Goal: Task Accomplishment & Management: Manage account settings

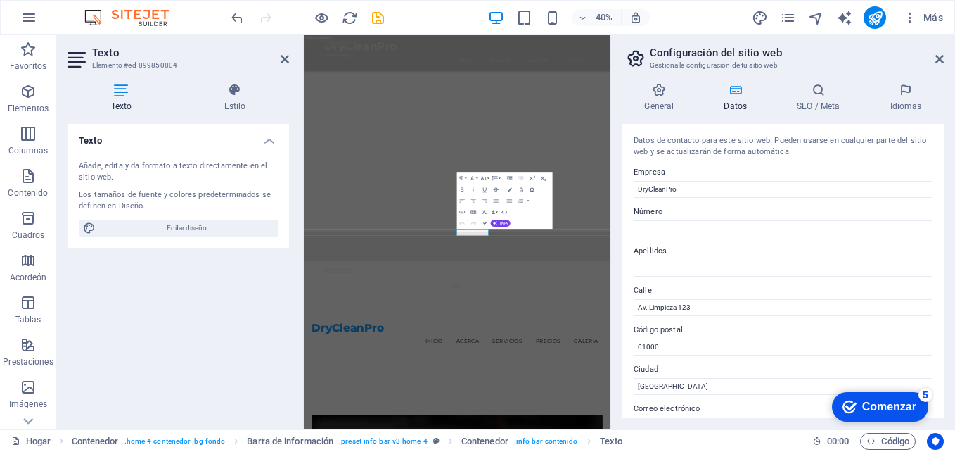
click at [515, 18] on div "40%" at bounding box center [569, 17] width 163 height 23
drag, startPoint x: 1088, startPoint y: 344, endPoint x: 628, endPoint y: 687, distance: 574.1
drag, startPoint x: 735, startPoint y: 311, endPoint x: 628, endPoint y: 302, distance: 107.3
click at [628, 302] on div "Datos de contacto para este sitio web. Pueden usarse en cualquier parte del sit…" at bounding box center [784, 271] width 322 height 294
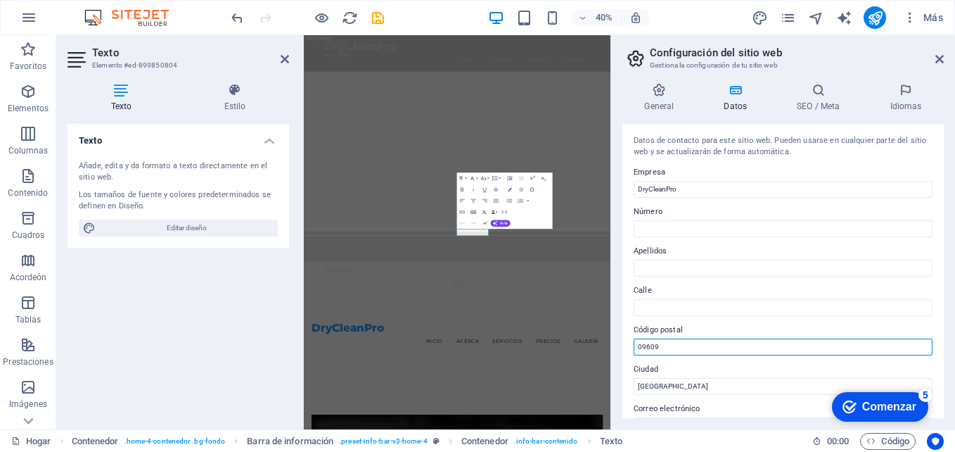
type input "09609"
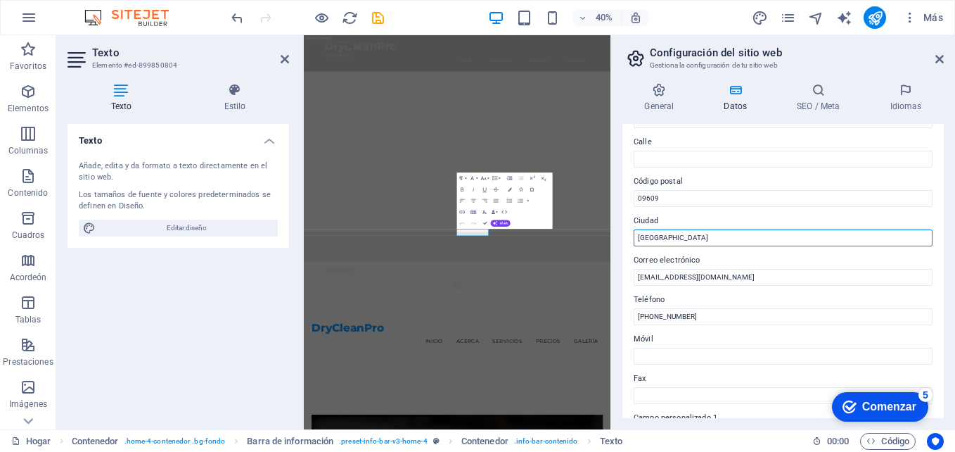
scroll to position [155, 0]
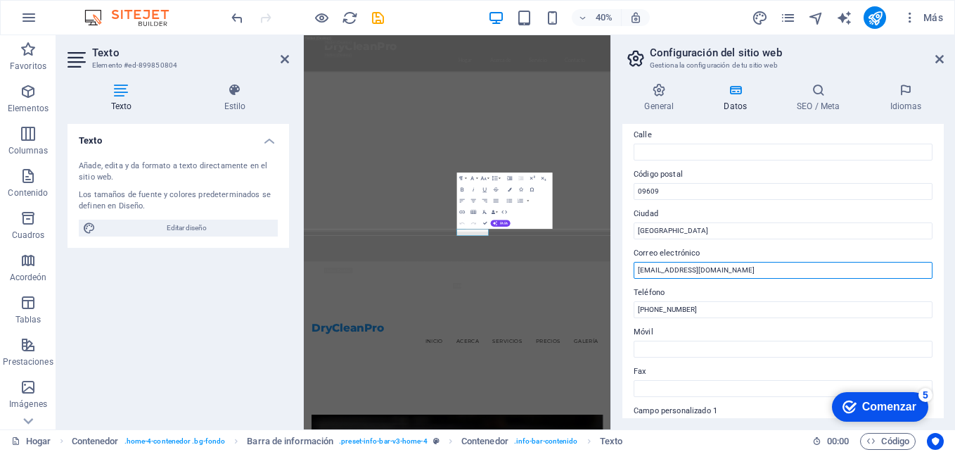
click at [742, 268] on input "[EMAIL_ADDRESS][DOMAIN_NAME]" at bounding box center [783, 270] width 299 height 17
type input "[EMAIL_ADDRESS][DOMAIN_NAME]"
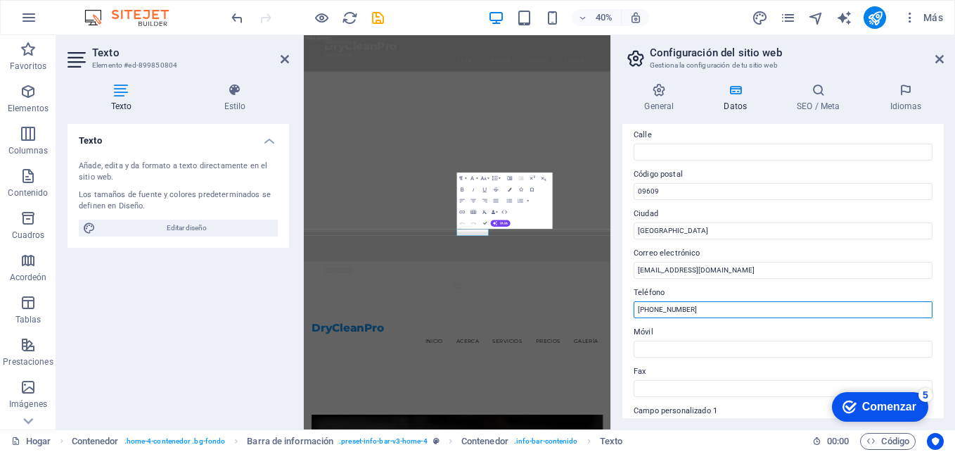
click at [708, 309] on input "[PHONE_NUMBER]" at bounding box center [783, 309] width 299 height 17
type input "[PHONE_NUMBER]"
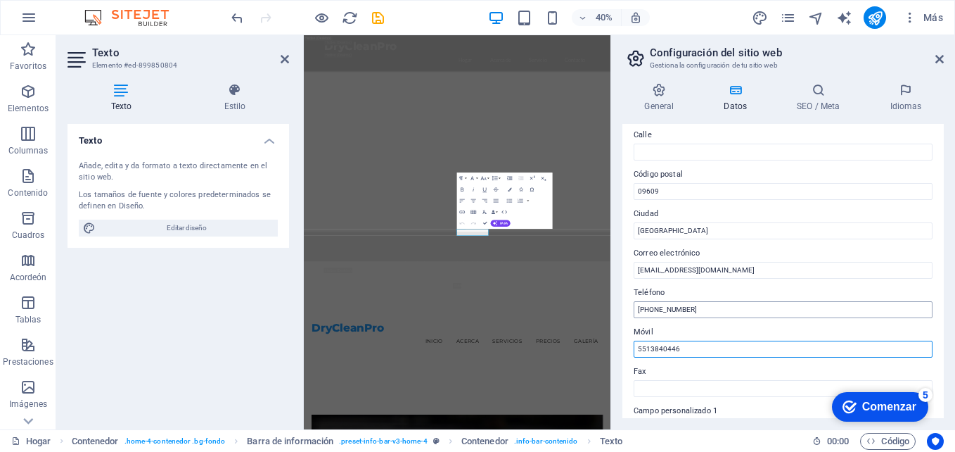
type input "5513840446"
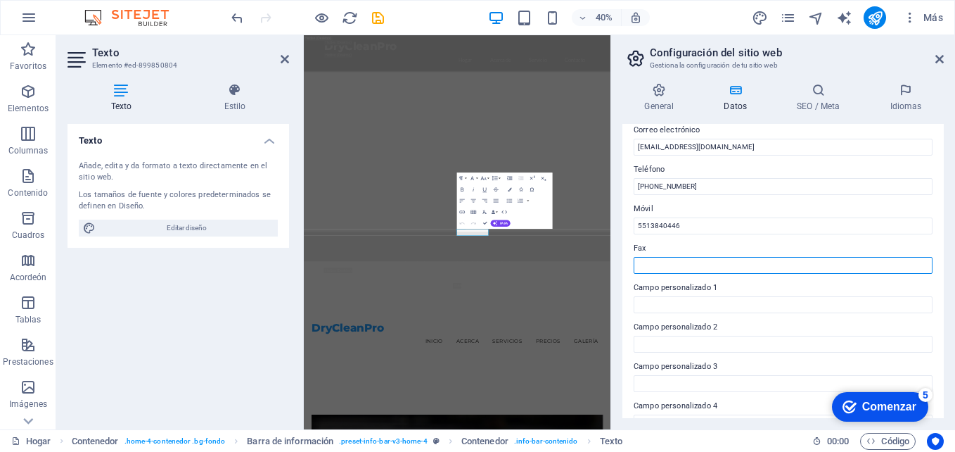
scroll to position [282, 0]
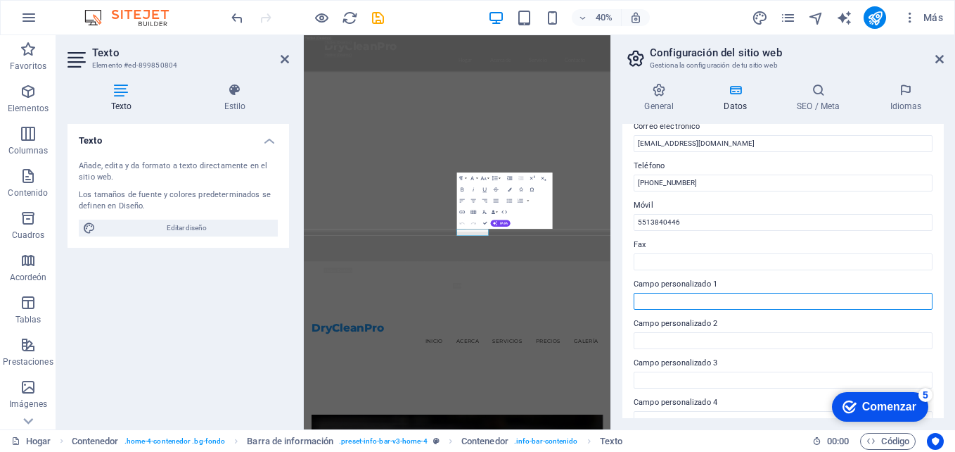
click at [790, 306] on input "Campo personalizado 1" at bounding box center [783, 301] width 299 height 17
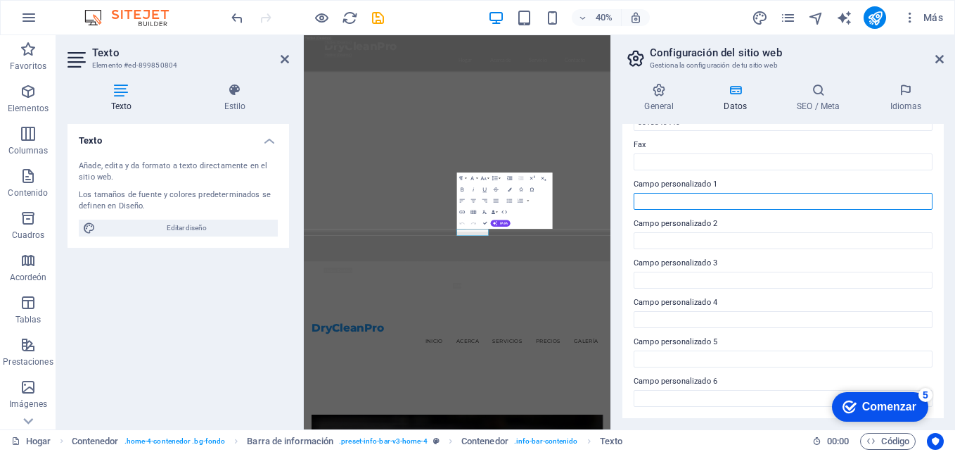
scroll to position [0, 0]
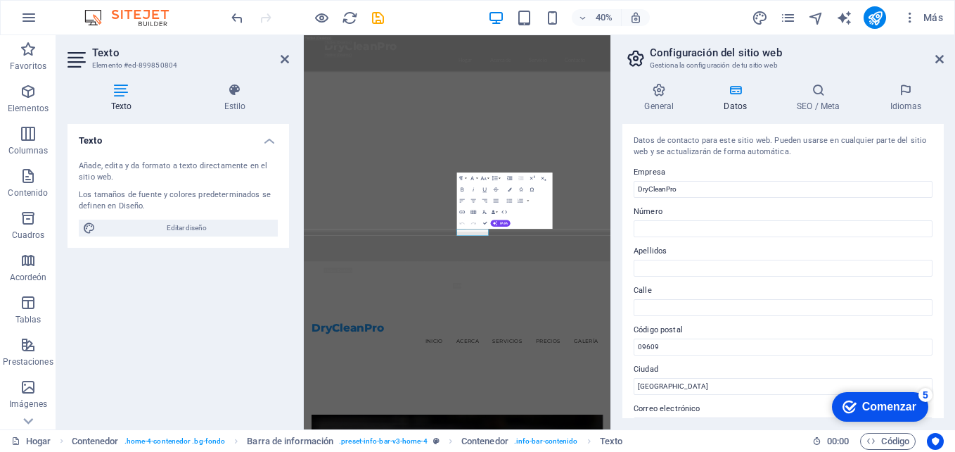
click at [880, 406] on div "Comenzar" at bounding box center [890, 406] width 54 height 13
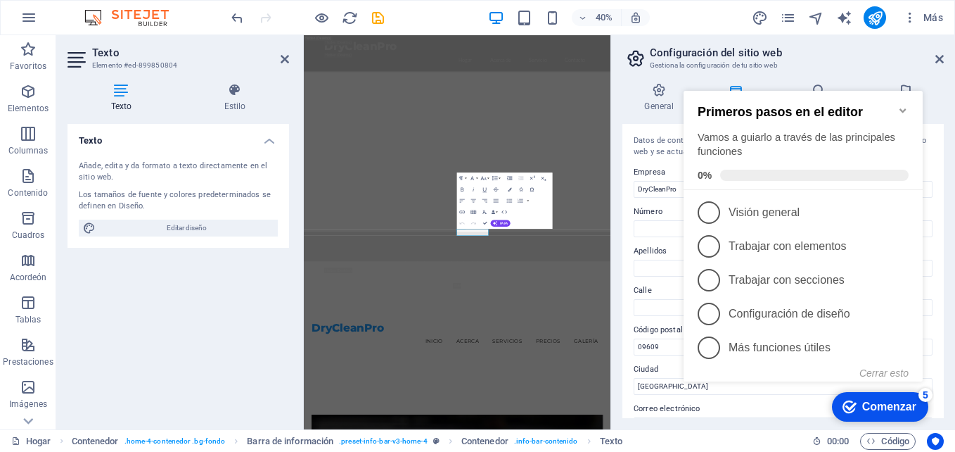
click at [850, 61] on h3 "Gestiona la configuración de tu sitio web" at bounding box center [783, 65] width 266 height 13
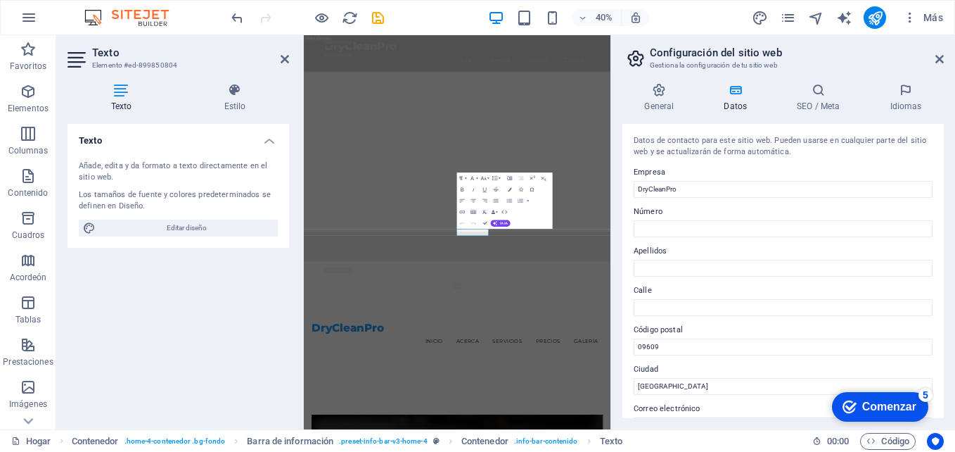
click at [734, 98] on h4 "Datos" at bounding box center [738, 98] width 73 height 30
click at [922, 395] on div "5" at bounding box center [926, 395] width 14 height 14
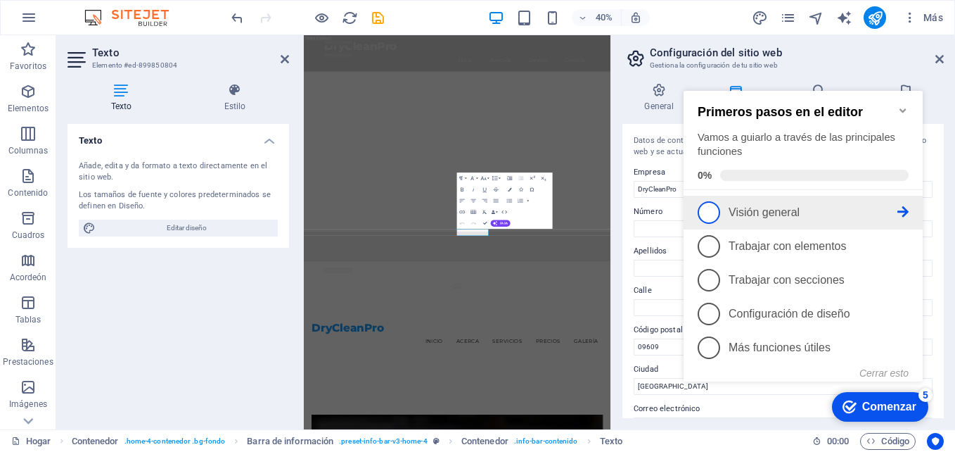
click at [744, 208] on font "Visión general" at bounding box center [764, 212] width 71 height 12
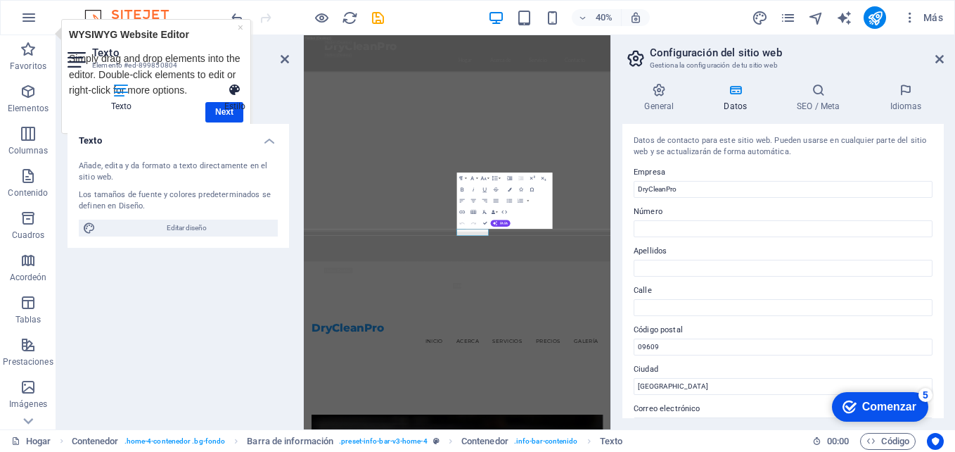
click at [223, 112] on h4 "Estilo" at bounding box center [235, 98] width 108 height 30
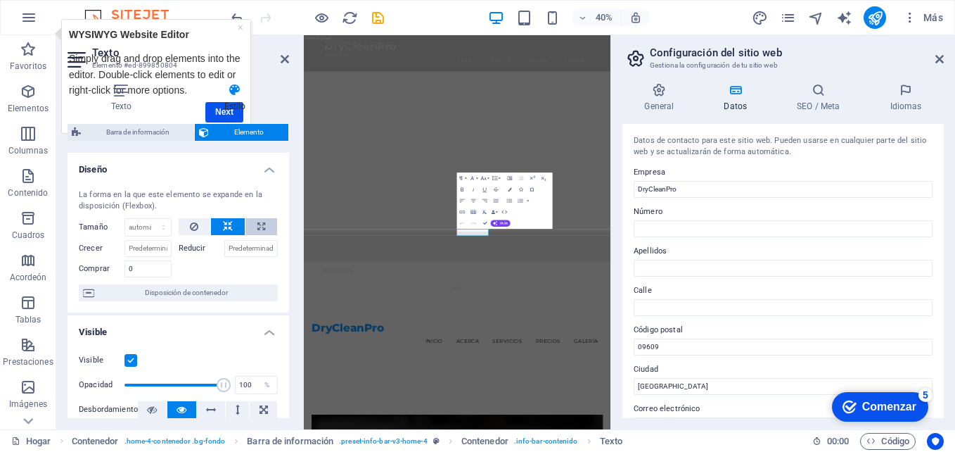
click at [253, 226] on button at bounding box center [262, 226] width 32 height 17
type input "100"
select select "%"
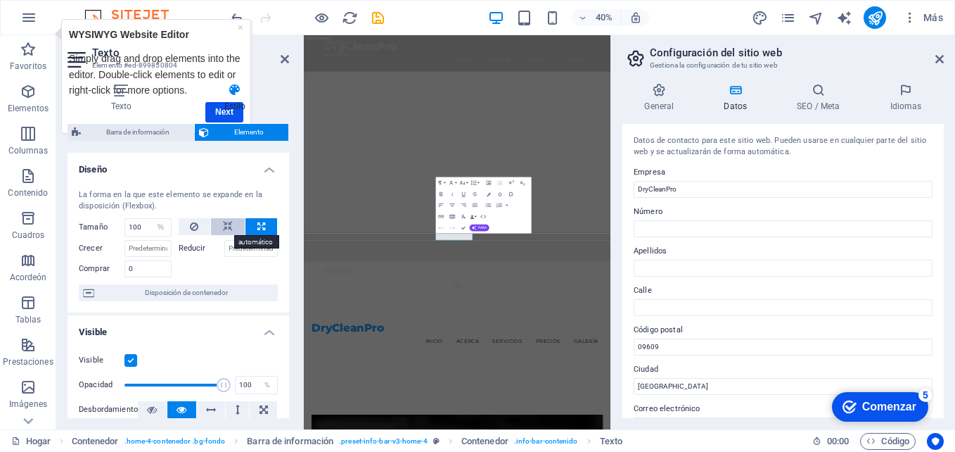
click at [225, 226] on icon at bounding box center [228, 226] width 10 height 17
select select "DISABLED_OPTION_VALUE"
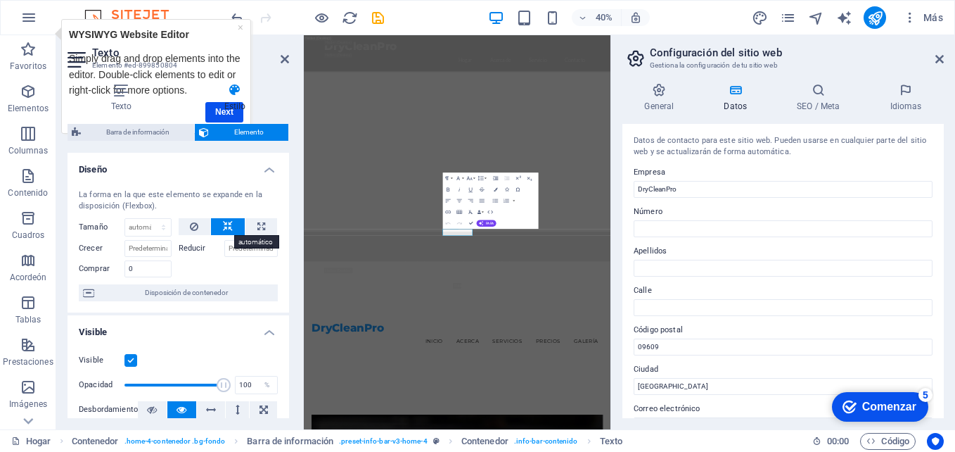
click at [227, 227] on icon at bounding box center [228, 226] width 10 height 17
drag, startPoint x: 283, startPoint y: 248, endPoint x: 283, endPoint y: 268, distance: 19.7
click at [283, 268] on div "La forma en la que este elemento se expande en la disposición (Flexbox). Tamaño…" at bounding box center [179, 245] width 222 height 134
click at [287, 272] on div "Diseño La forma en la que este elemento se expande en la disposición (Flexbox).…" at bounding box center [179, 285] width 222 height 265
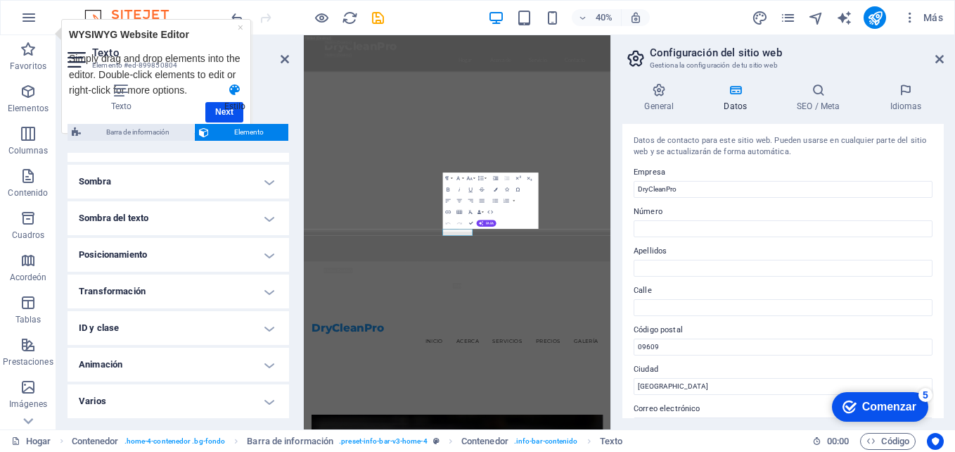
click at [880, 414] on div "Marca Comenzar 5" at bounding box center [880, 407] width 96 height 30
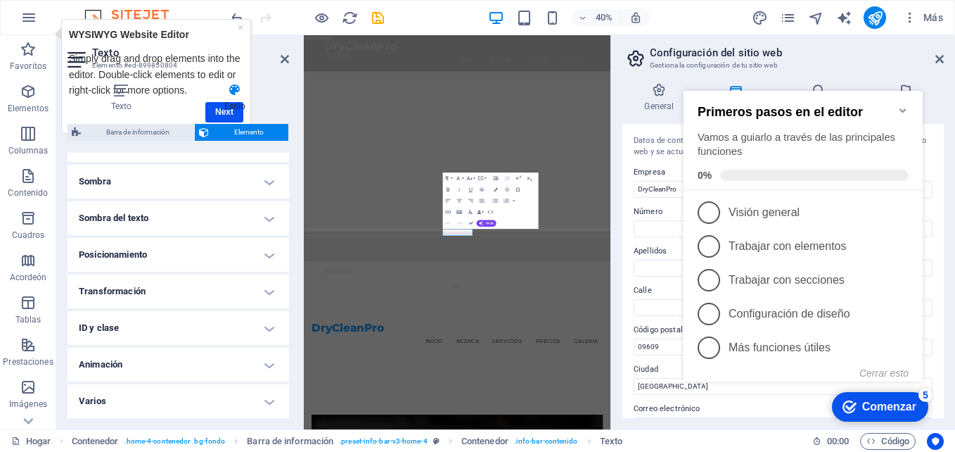
click at [867, 409] on div "Comenzar" at bounding box center [890, 406] width 54 height 13
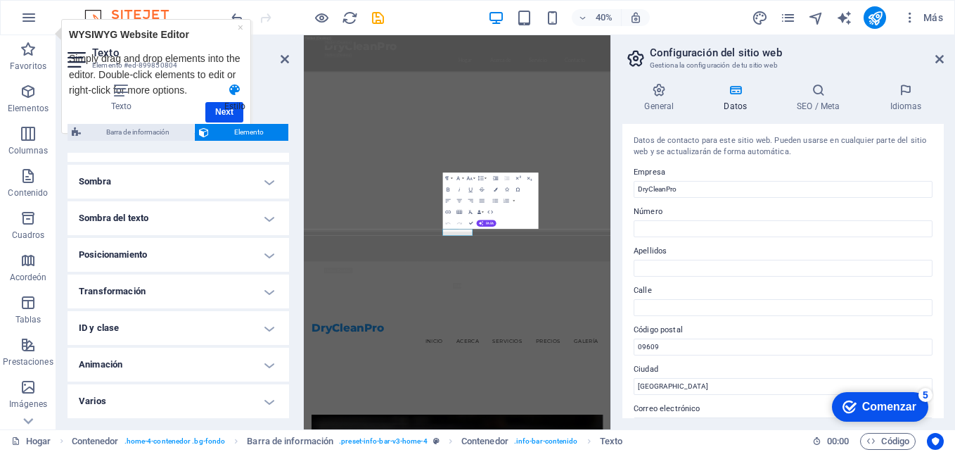
drag, startPoint x: 1005, startPoint y: 720, endPoint x: 1004, endPoint y: 616, distance: 104.1
click at [917, 413] on div "Comenzar" at bounding box center [890, 406] width 54 height 13
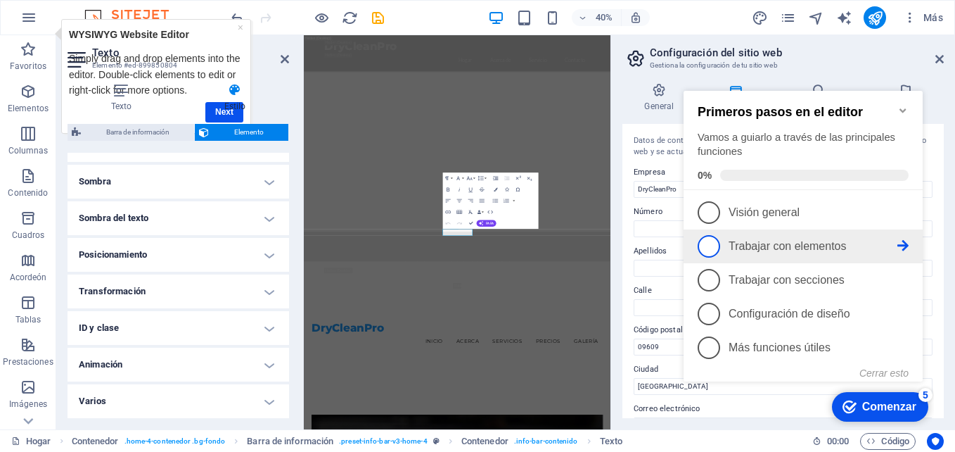
click at [765, 250] on link "2 Trabajar con elementos -incompleto" at bounding box center [803, 246] width 211 height 23
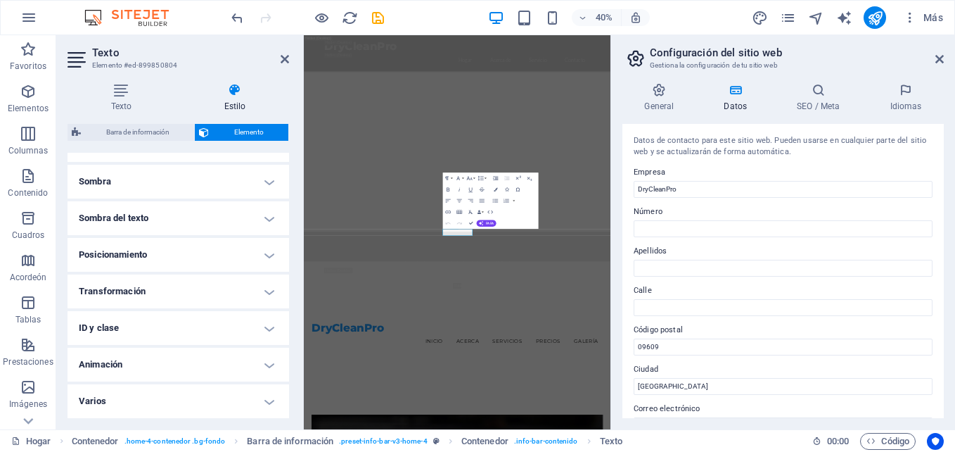
scroll to position [0, 0]
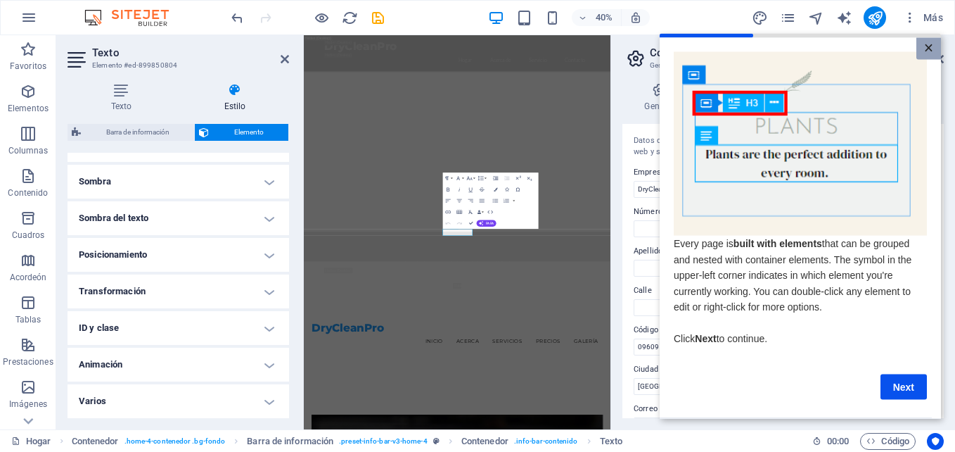
click at [932, 49] on link "×" at bounding box center [929, 48] width 25 height 22
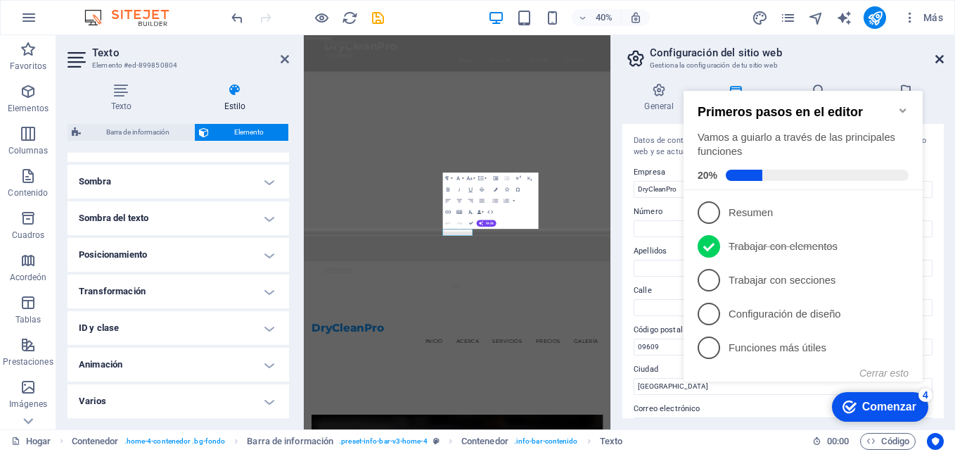
drag, startPoint x: 941, startPoint y: 62, endPoint x: 709, endPoint y: 37, distance: 233.6
click at [941, 62] on icon at bounding box center [940, 58] width 8 height 11
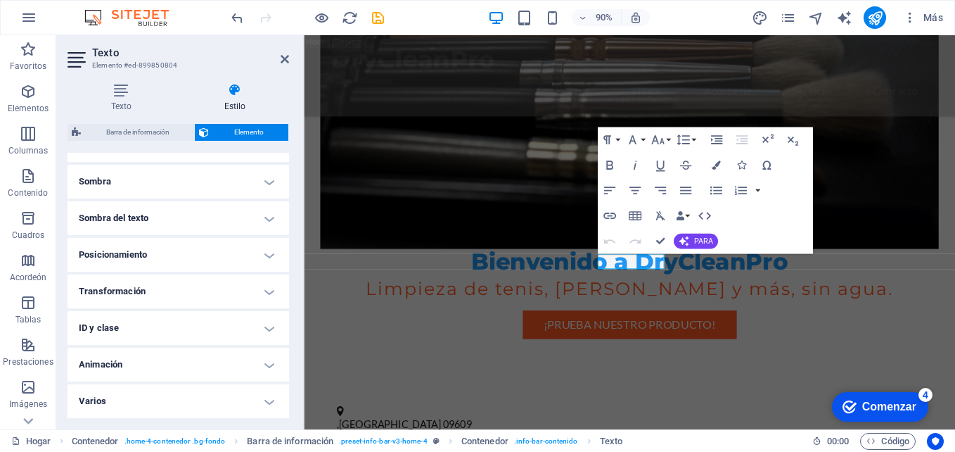
scroll to position [1295, 0]
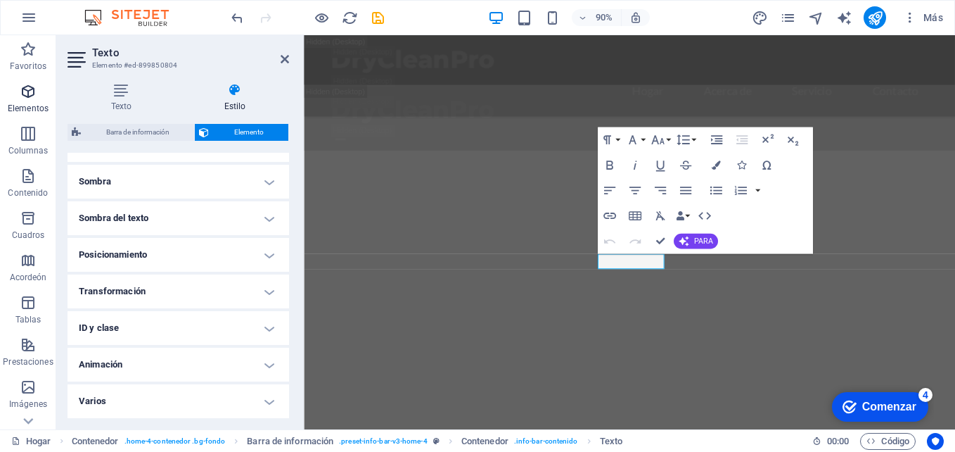
click at [30, 100] on span "Elementos" at bounding box center [28, 100] width 56 height 34
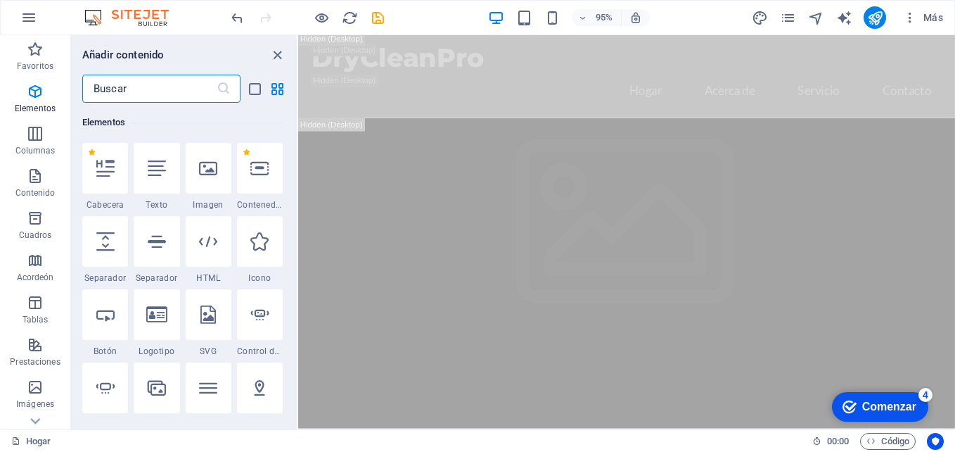
scroll to position [0, 0]
click at [260, 171] on icon at bounding box center [259, 168] width 18 height 18
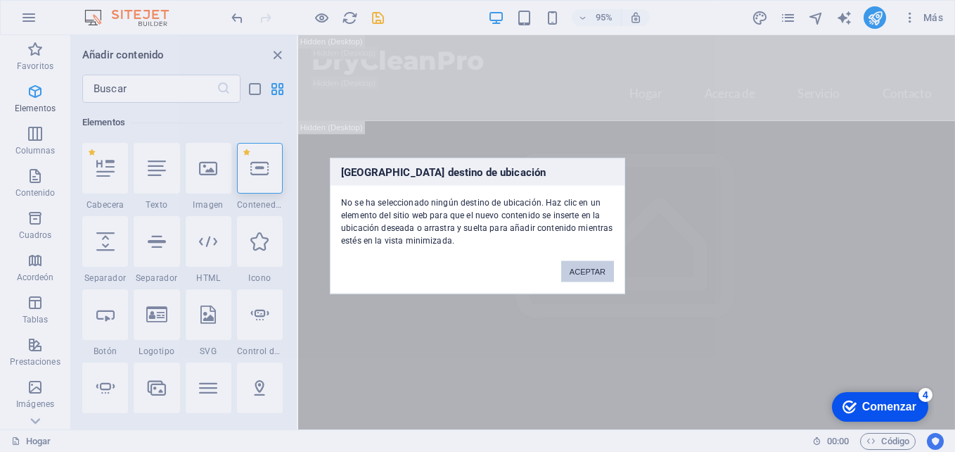
click at [584, 268] on button "ACEPTAR" at bounding box center [587, 271] width 53 height 21
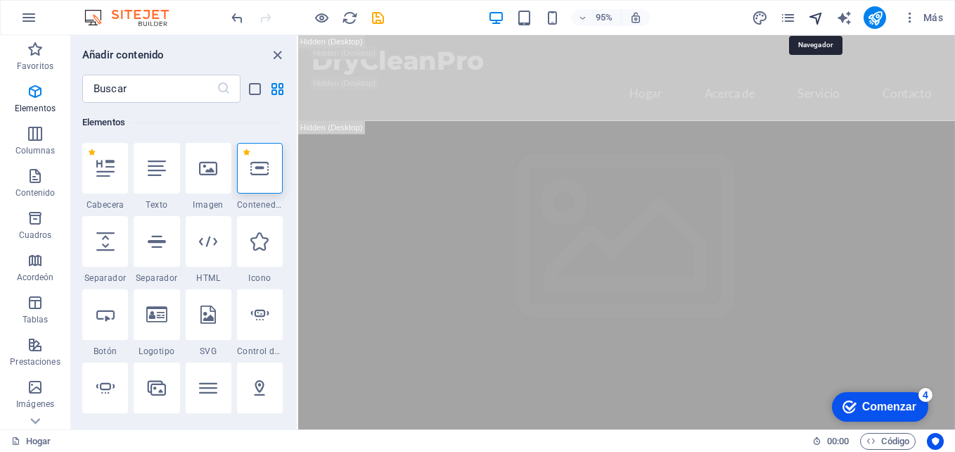
click at [814, 18] on icon "navegante" at bounding box center [816, 18] width 16 height 16
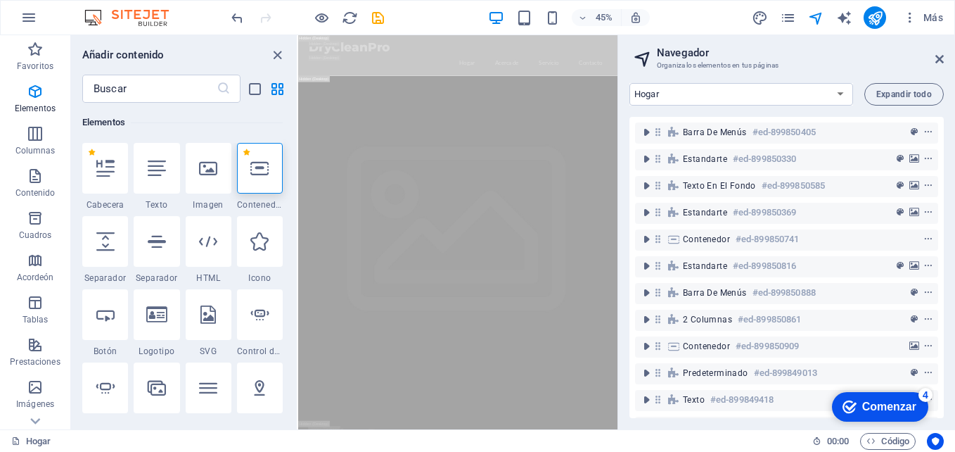
drag, startPoint x: 941, startPoint y: 155, endPoint x: 942, endPoint y: 179, distance: 24.0
click at [942, 179] on div "Barra de menús #ed-899850405 Estandarte #ed-899850330 Texto en el fondo #ed-899…" at bounding box center [787, 267] width 314 height 301
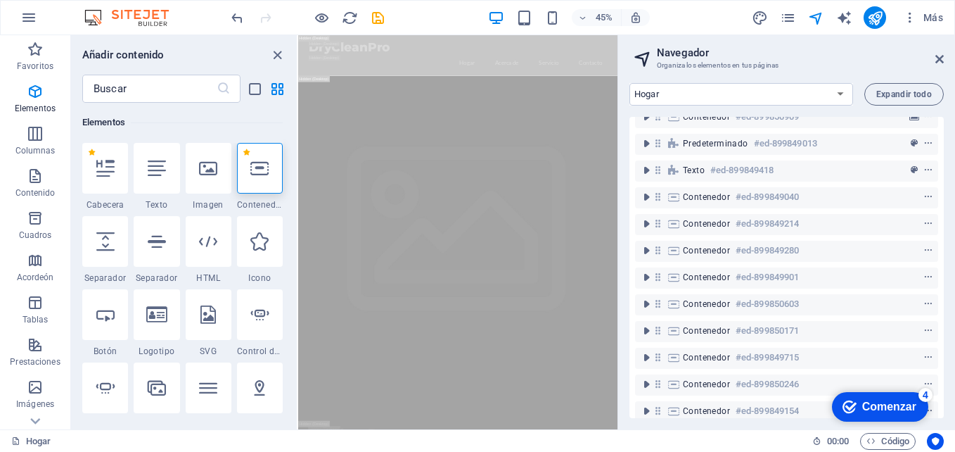
scroll to position [731, 0]
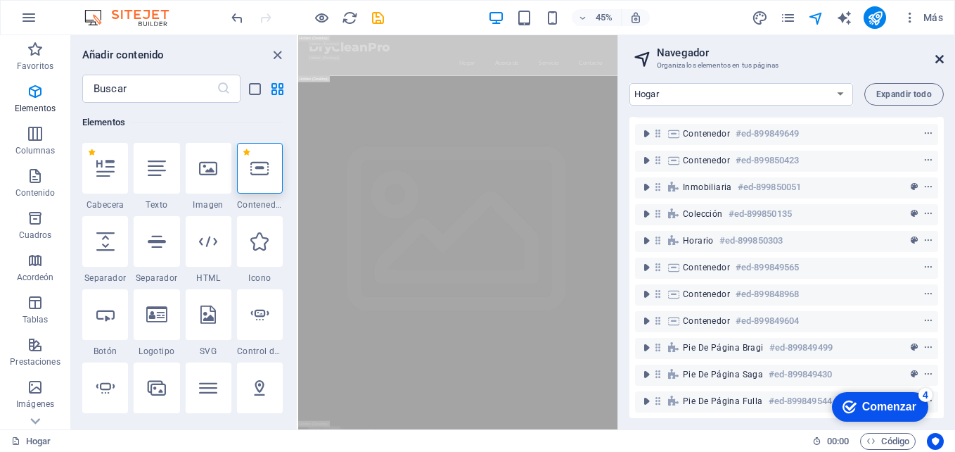
click at [943, 61] on icon at bounding box center [940, 58] width 8 height 11
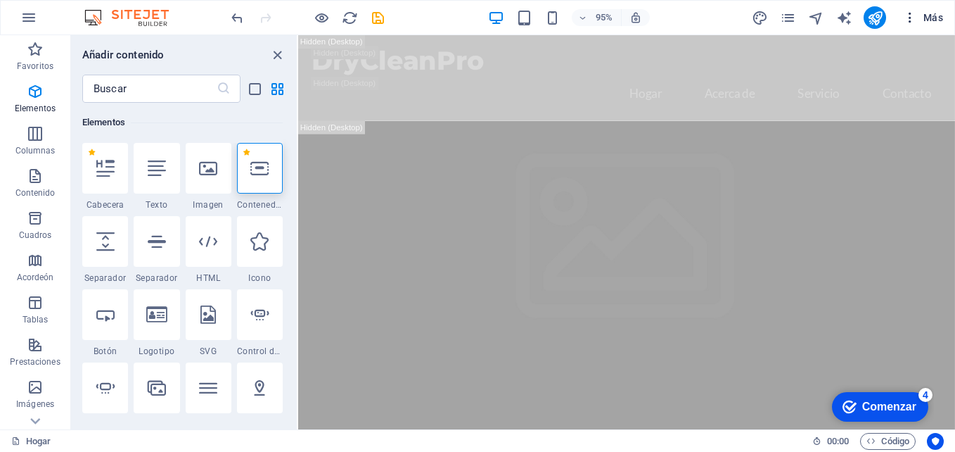
click at [913, 21] on icon "button" at bounding box center [910, 18] width 14 height 14
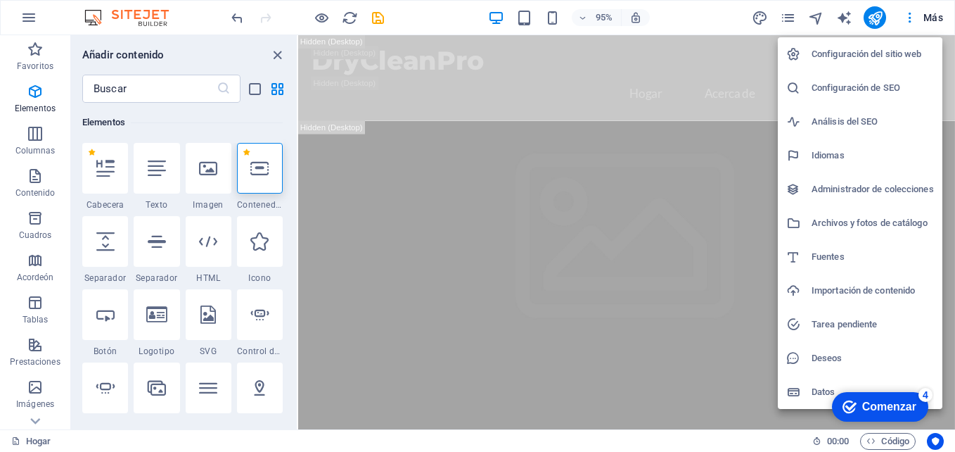
click at [864, 53] on h6 "Configuración del sitio web" at bounding box center [873, 54] width 122 height 17
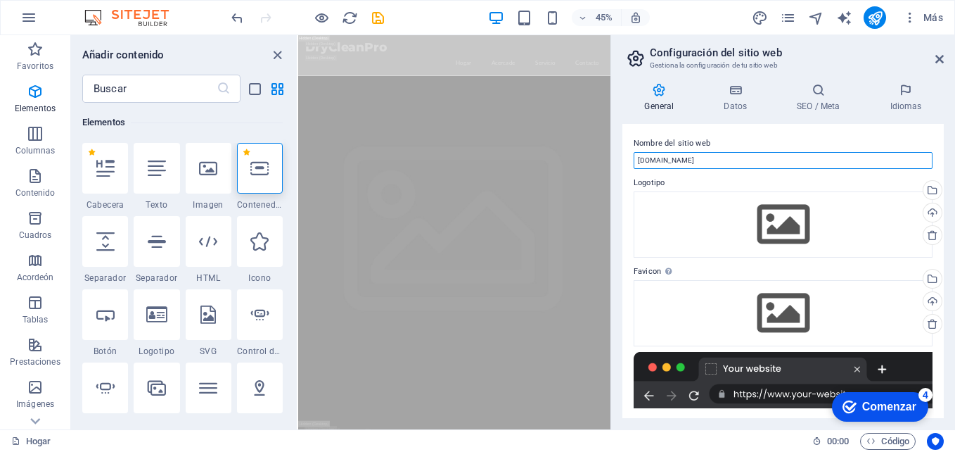
drag, startPoint x: 983, startPoint y: 193, endPoint x: 592, endPoint y: 314, distance: 409.5
click at [652, 158] on input "[DOMAIN_NAME]" at bounding box center [783, 160] width 299 height 17
type input "[DOMAIN_NAME]"
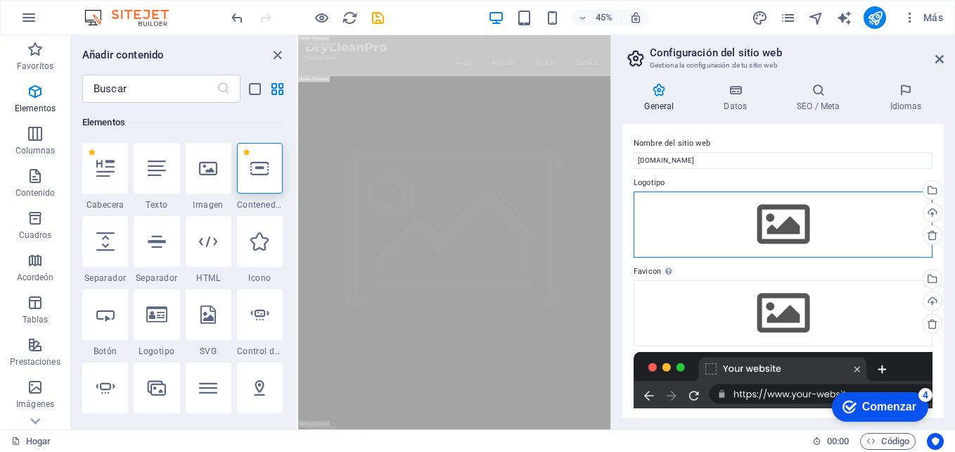
click at [770, 230] on div "Arrastra archivos aquí, haz clic para escoger archivos o selecciona archivos de…" at bounding box center [783, 224] width 299 height 66
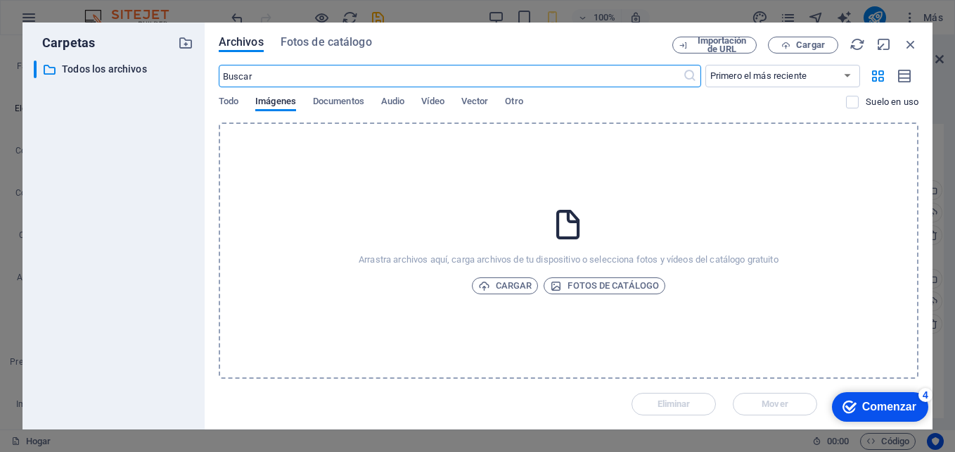
click at [549, 207] on div "Arrastra archivos aquí, carga archivos de tu dispositivo o selecciona fotos y v…" at bounding box center [569, 250] width 700 height 256
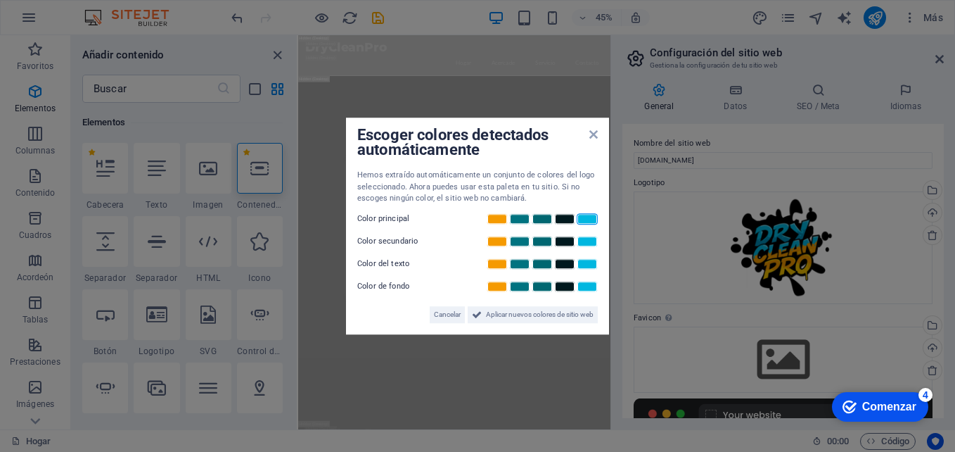
click at [591, 220] on link at bounding box center [587, 218] width 21 height 11
click at [492, 240] on link at bounding box center [497, 241] width 21 height 11
click at [564, 288] on link at bounding box center [564, 286] width 21 height 11
click at [490, 316] on span "Aplicar nuevos colores de sitio web" at bounding box center [540, 314] width 108 height 17
